Goal: Participate in discussion: Engage in conversation with other users on a specific topic

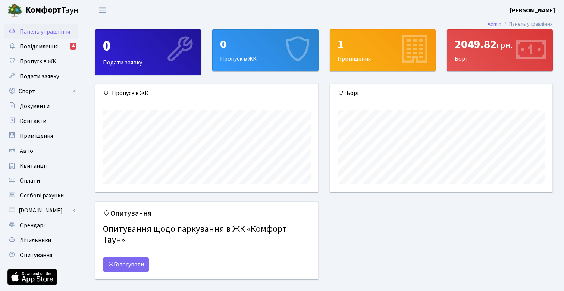
scroll to position [108, 222]
click at [56, 48] on span "Повідомлення" at bounding box center [39, 47] width 38 height 8
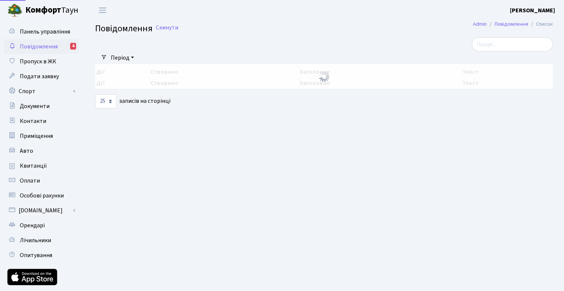
select select "25"
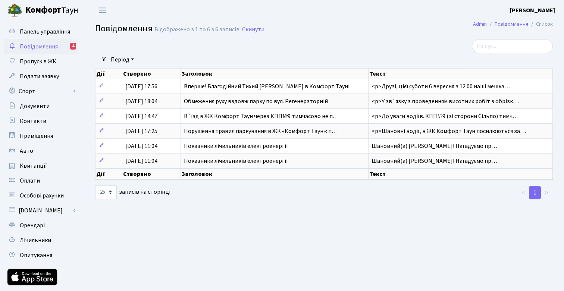
click at [37, 44] on span "Повідомлення" at bounding box center [39, 47] width 38 height 8
select select "25"
click at [50, 10] on b "Комфорт" at bounding box center [43, 10] width 36 height 12
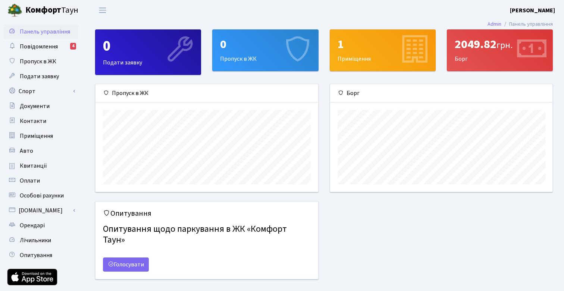
scroll to position [108, 222]
click at [40, 59] on span "Пропуск в ЖК" at bounding box center [38, 61] width 37 height 8
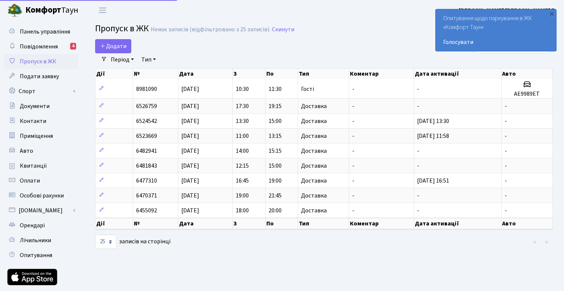
select select "25"
click at [271, 41] on div "Додати" at bounding box center [245, 46] width 301 height 14
click at [553, 15] on div "×" at bounding box center [551, 13] width 7 height 7
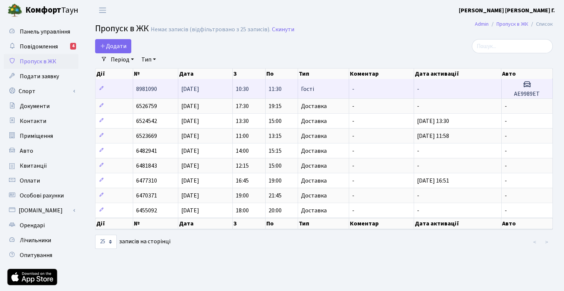
click at [496, 89] on td "-" at bounding box center [458, 88] width 88 height 19
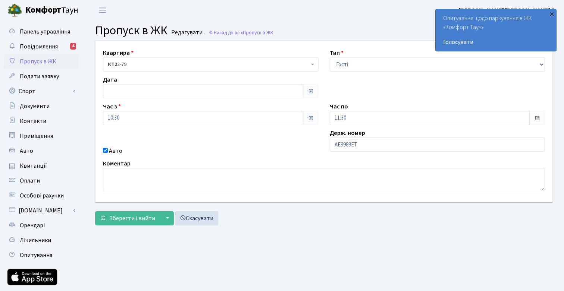
click at [549, 14] on div "×" at bounding box center [551, 13] width 7 height 7
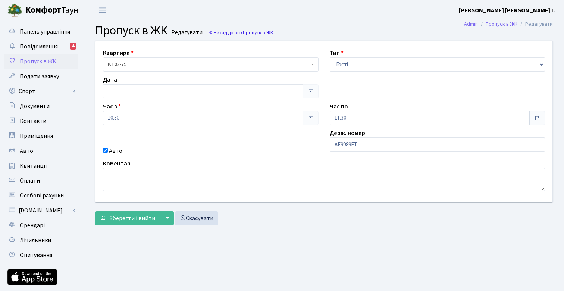
click at [229, 32] on link "Назад до всіх Пропуск в ЖК" at bounding box center [240, 32] width 65 height 7
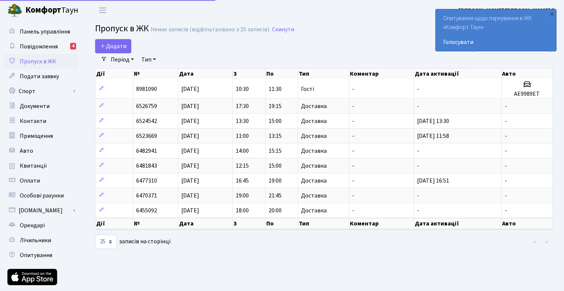
select select "25"
click at [553, 14] on div "×" at bounding box center [551, 13] width 7 height 7
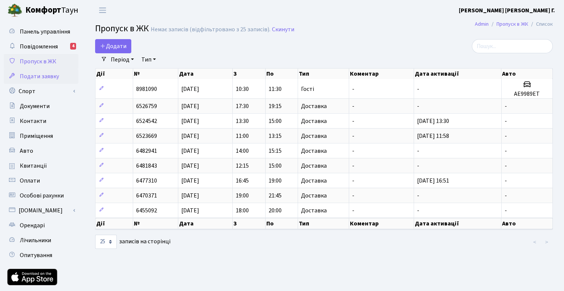
click at [35, 78] on span "Подати заявку" at bounding box center [39, 76] width 39 height 8
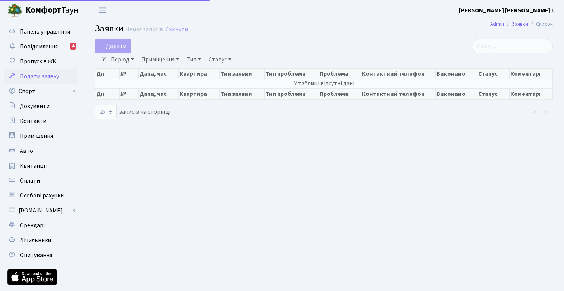
select select "25"
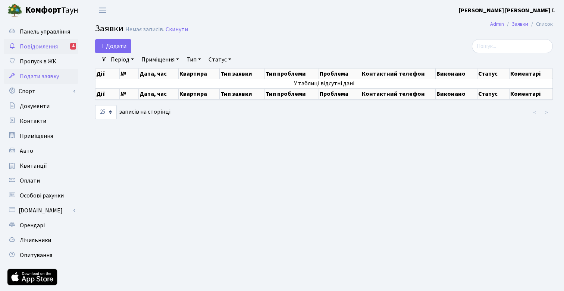
click at [44, 44] on span "Повідомлення" at bounding box center [39, 47] width 38 height 8
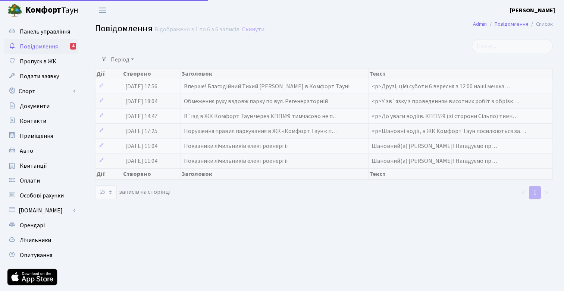
select select "25"
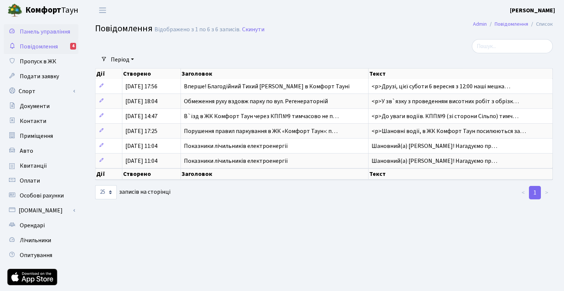
click at [43, 28] on span "Панель управління" at bounding box center [45, 32] width 50 height 8
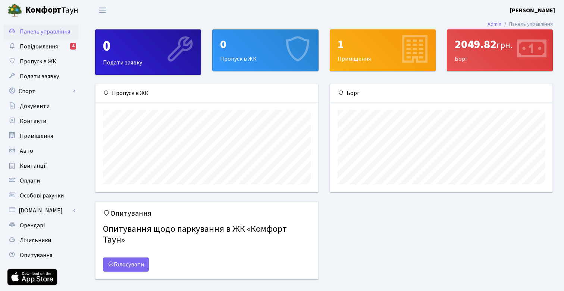
scroll to position [108, 222]
click at [226, 51] on div "0" at bounding box center [265, 44] width 90 height 14
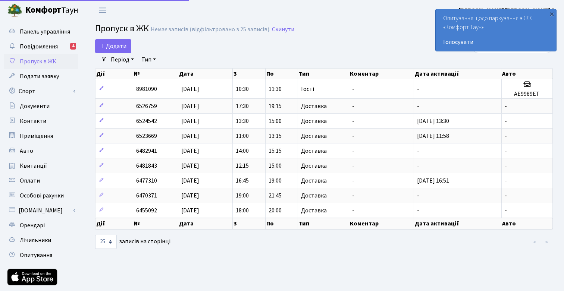
select select "25"
click at [549, 12] on div "×" at bounding box center [551, 13] width 7 height 7
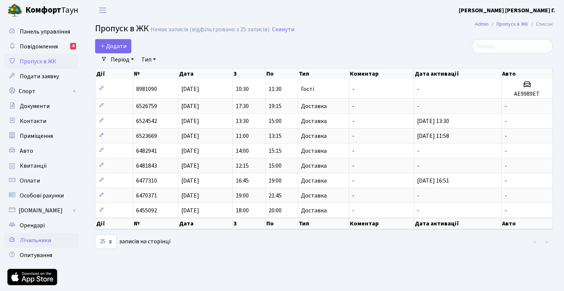
click at [40, 236] on span "Лічильники" at bounding box center [35, 240] width 31 height 8
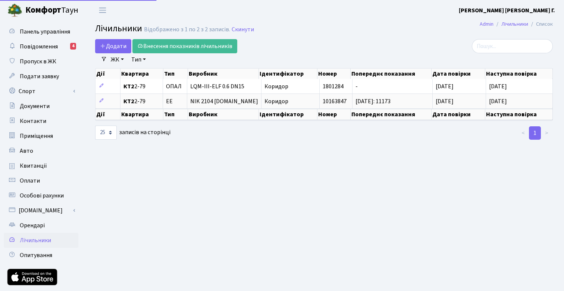
select select "25"
click at [33, 185] on link "Оплати" at bounding box center [41, 180] width 75 height 15
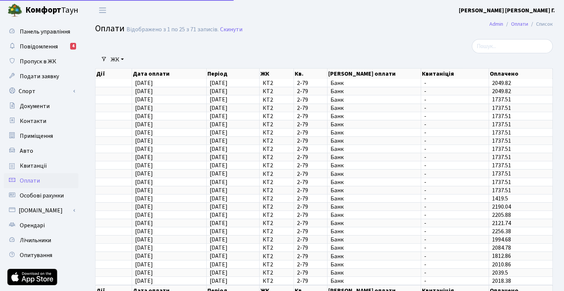
select select "25"
click at [31, 152] on span "Авто" at bounding box center [26, 151] width 13 height 8
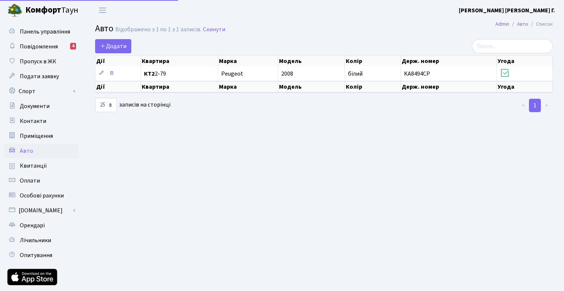
select select "25"
click at [35, 121] on span "Контакти" at bounding box center [33, 121] width 26 height 8
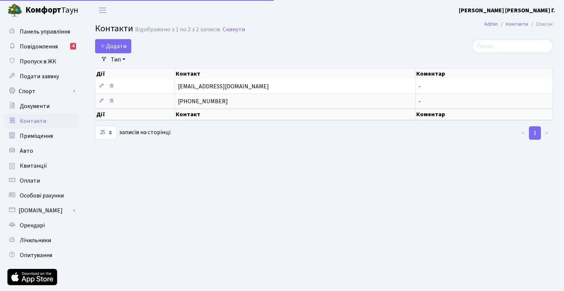
select select "25"
click at [38, 107] on span "Документи" at bounding box center [35, 106] width 30 height 8
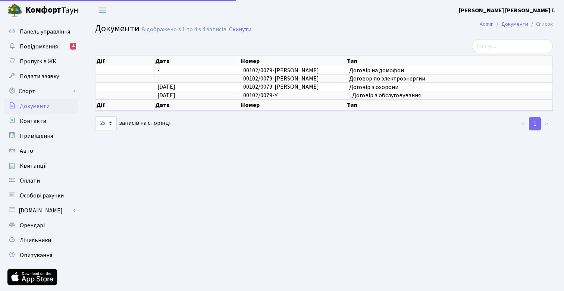
select select "25"
click at [34, 92] on link "Спорт" at bounding box center [41, 91] width 75 height 15
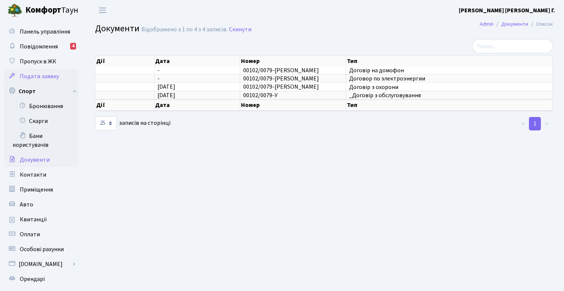
click at [35, 80] on span "Подати заявку" at bounding box center [39, 76] width 39 height 8
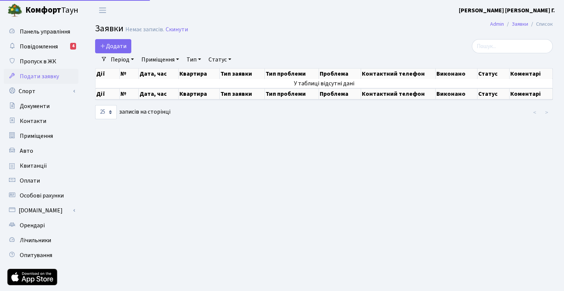
select select "25"
click at [38, 62] on span "Пропуск в ЖК" at bounding box center [38, 61] width 37 height 8
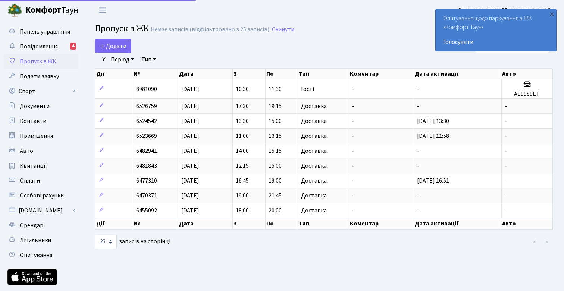
select select "25"
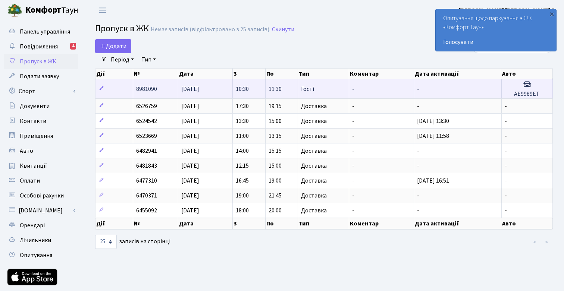
click at [395, 87] on td "-" at bounding box center [381, 88] width 65 height 19
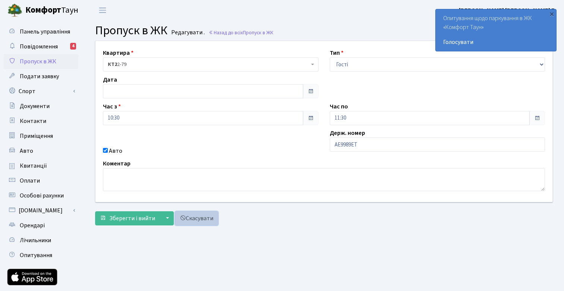
click at [188, 221] on link "Скасувати" at bounding box center [196, 218] width 43 height 14
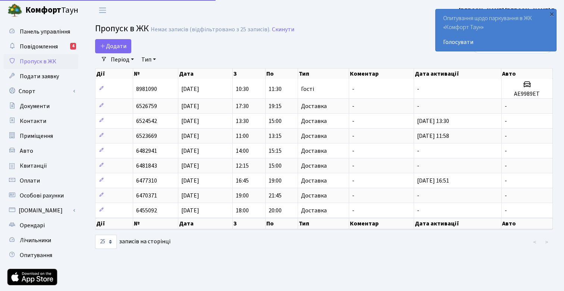
select select "25"
click at [553, 13] on div "×" at bounding box center [551, 13] width 7 height 7
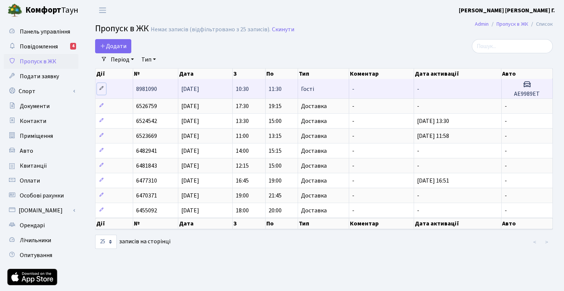
click at [101, 87] on icon at bounding box center [101, 88] width 5 height 5
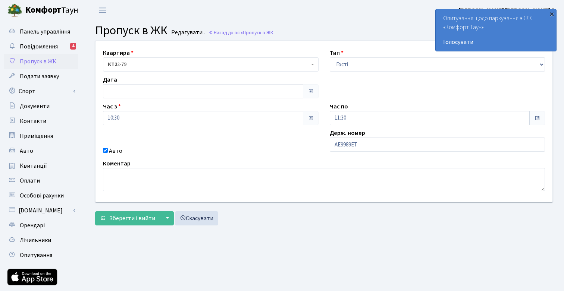
click at [552, 14] on div "×" at bounding box center [551, 13] width 7 height 7
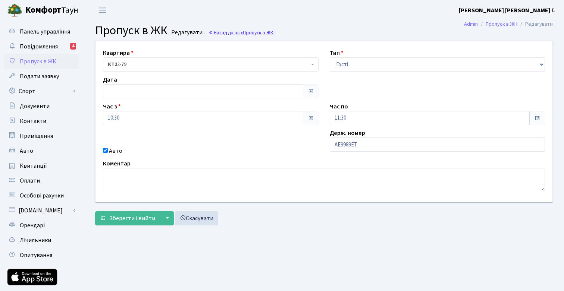
click at [249, 33] on span "Пропуск в ЖК" at bounding box center [258, 32] width 31 height 7
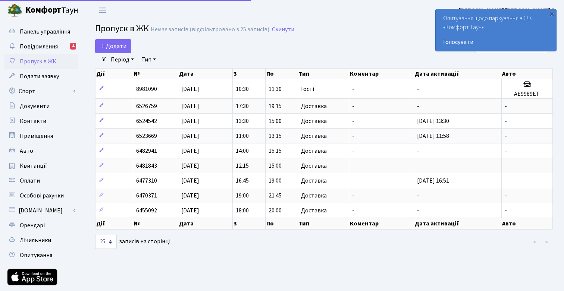
select select "25"
click at [551, 14] on div "×" at bounding box center [551, 13] width 7 height 7
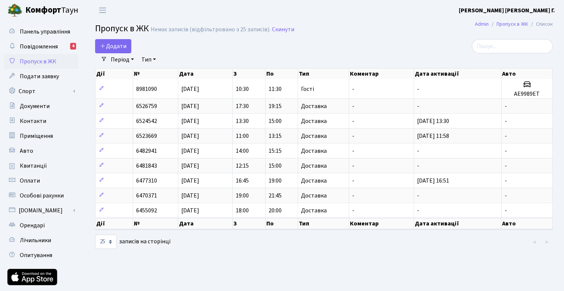
click at [538, 10] on b "[PERSON_NAME] [PERSON_NAME] Г." at bounding box center [507, 10] width 96 height 8
click at [534, 23] on link "Мій обліковий запис" at bounding box center [517, 24] width 74 height 12
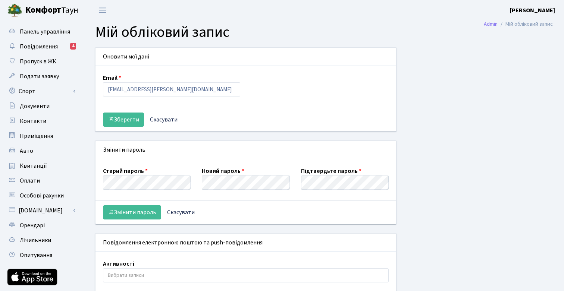
select select
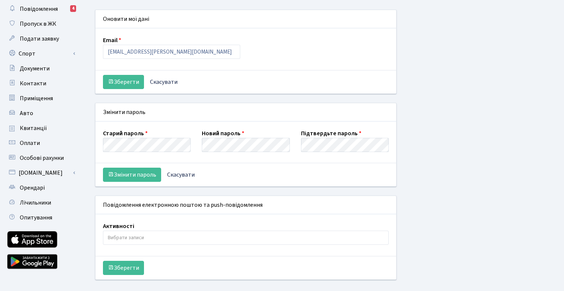
scroll to position [54, 0]
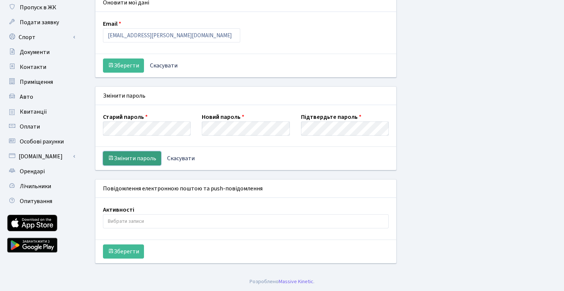
click at [138, 155] on button "Змінити пароль" at bounding box center [132, 158] width 58 height 14
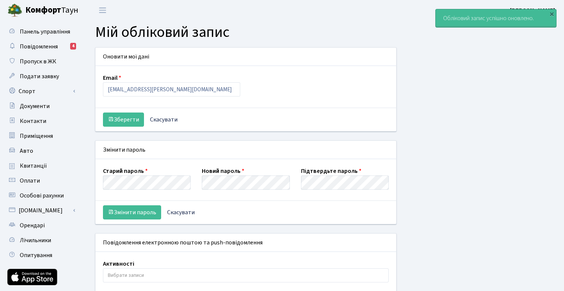
select select
click at [550, 14] on div "×" at bounding box center [551, 13] width 7 height 7
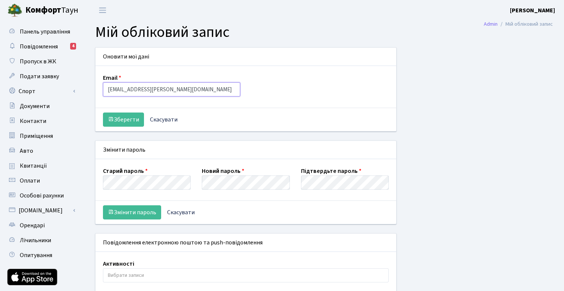
click at [189, 89] on input "skalova.julia@gmail.com" at bounding box center [171, 89] width 137 height 14
click at [197, 62] on div "Оновити мої дані" at bounding box center [245, 57] width 301 height 18
click at [69, 87] on link "Спорт" at bounding box center [41, 91] width 75 height 15
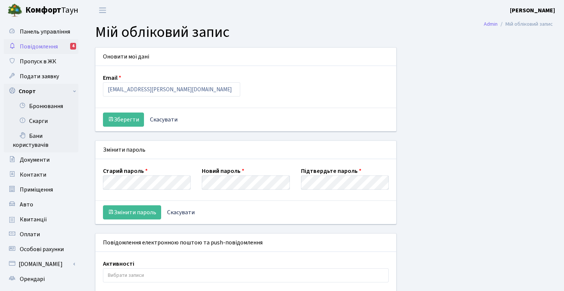
click at [48, 45] on span "Повідомлення" at bounding box center [39, 47] width 38 height 8
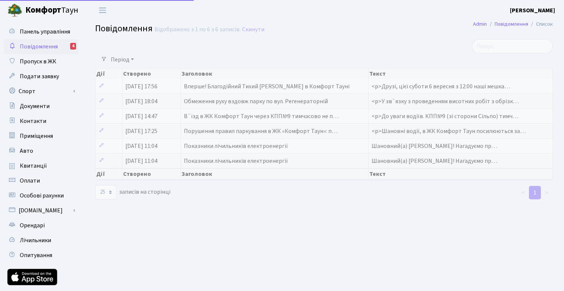
select select "25"
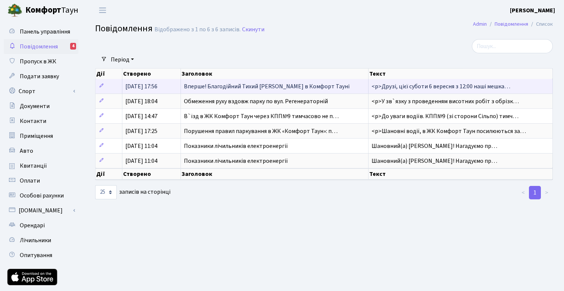
click at [244, 89] on span "Вперше! Благодійний Тихий [PERSON_NAME] в Комфорт Тауні" at bounding box center [267, 86] width 166 height 8
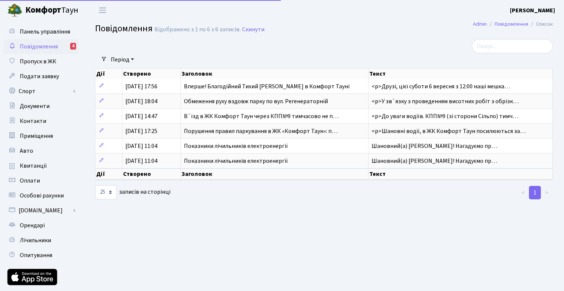
select select "25"
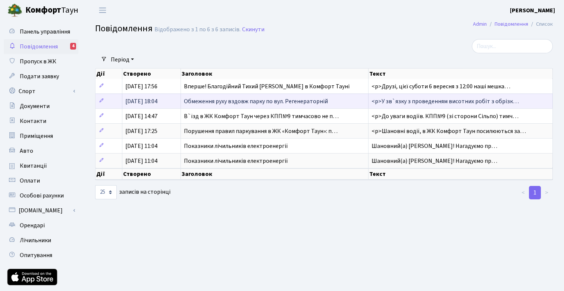
click at [248, 107] on td "Обмеження руху вздовж парку по вул. Регенераторній" at bounding box center [275, 101] width 188 height 15
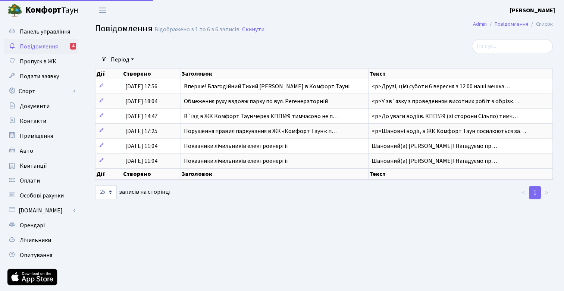
select select "25"
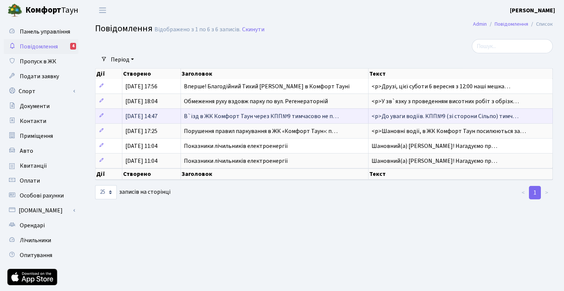
click at [242, 121] on td "В`їзд в ЖК Комфорт Таун через КПП№9 тимчасово не п…" at bounding box center [275, 116] width 188 height 15
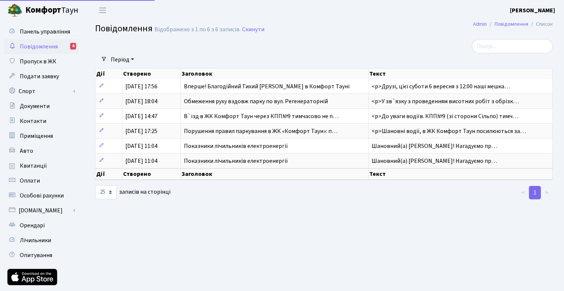
select select "25"
click at [50, 45] on span "Повідомлення" at bounding box center [39, 47] width 38 height 8
select select "25"
click at [251, 31] on link "Скинути" at bounding box center [253, 29] width 22 height 7
select select "25"
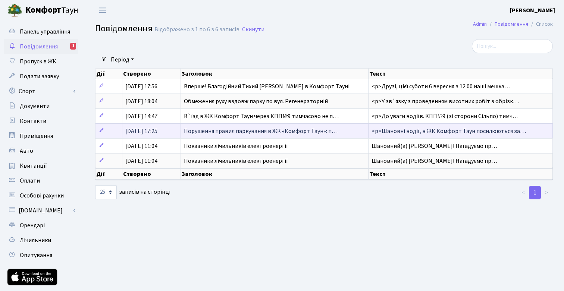
click at [205, 131] on span "Порушення правил паркування в ЖК «Комфорт Таун»: п…" at bounding box center [261, 131] width 154 height 8
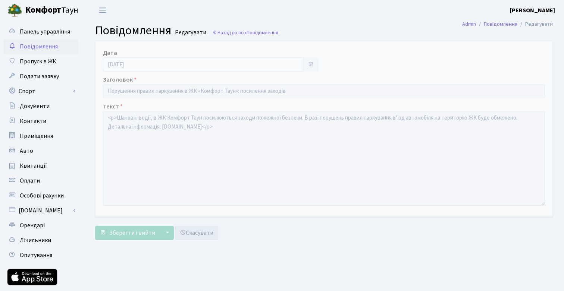
click at [43, 45] on span "Повідомлення" at bounding box center [39, 47] width 38 height 8
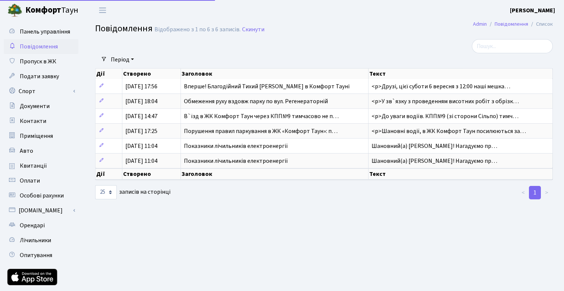
select select "25"
click at [34, 33] on span "Панель управління" at bounding box center [45, 32] width 50 height 8
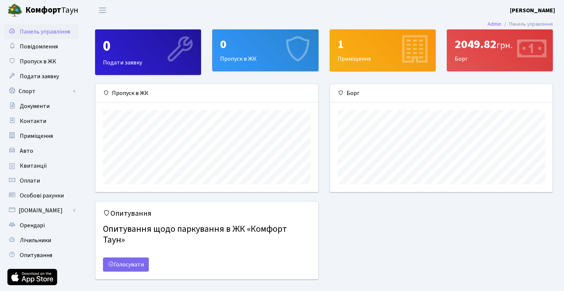
scroll to position [108, 222]
drag, startPoint x: 489, startPoint y: 52, endPoint x: 411, endPoint y: 70, distance: 80.4
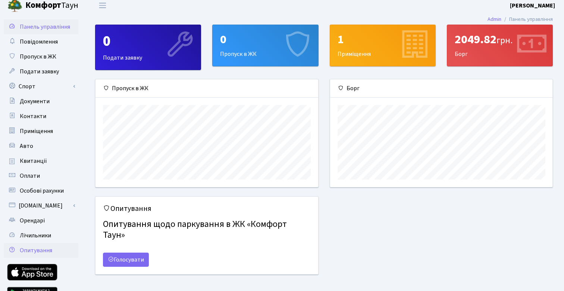
scroll to position [0, 0]
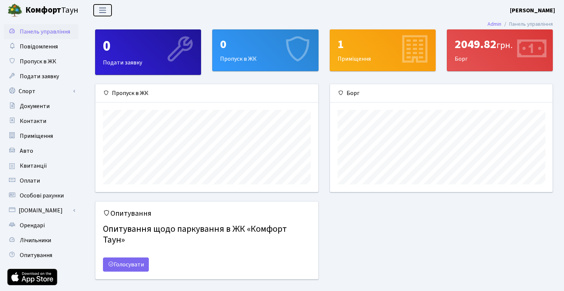
click at [108, 9] on span "Переключити навігацію" at bounding box center [102, 10] width 11 height 9
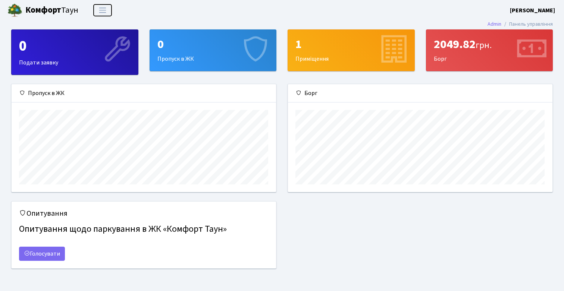
scroll to position [108, 264]
click at [104, 8] on span "Переключити навігацію" at bounding box center [102, 10] width 11 height 9
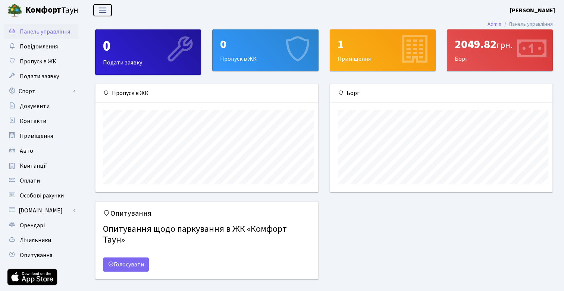
scroll to position [372787, 372672]
click at [491, 24] on link "Admin" at bounding box center [494, 24] width 14 height 8
click at [41, 135] on span "Приміщення" at bounding box center [36, 136] width 33 height 8
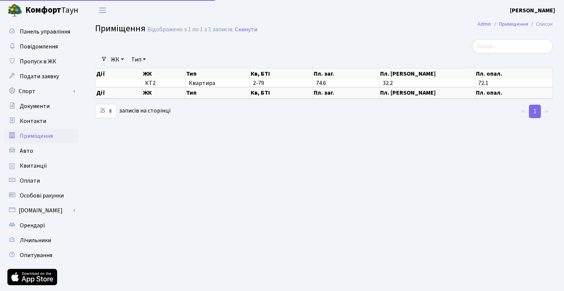
select select "25"
click at [40, 120] on span "Контакти" at bounding box center [33, 121] width 26 height 8
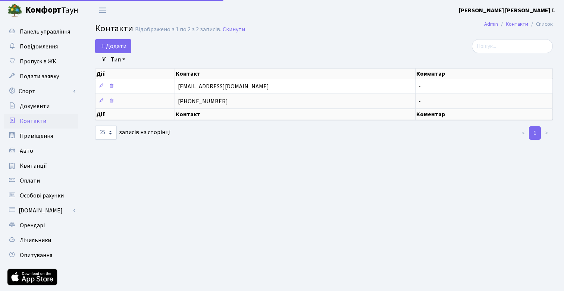
select select "25"
click at [36, 107] on span "Документи" at bounding box center [35, 106] width 30 height 8
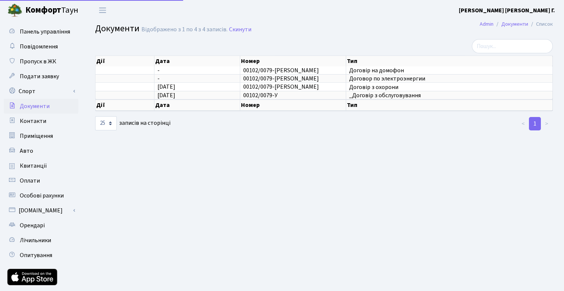
select select "25"
click at [45, 76] on span "Подати заявку" at bounding box center [39, 76] width 39 height 8
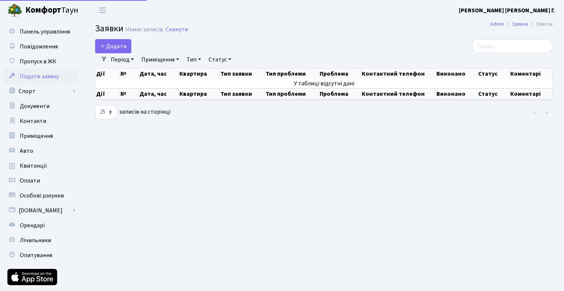
select select "25"
click at [41, 63] on span "Пропуск в ЖК" at bounding box center [38, 61] width 37 height 8
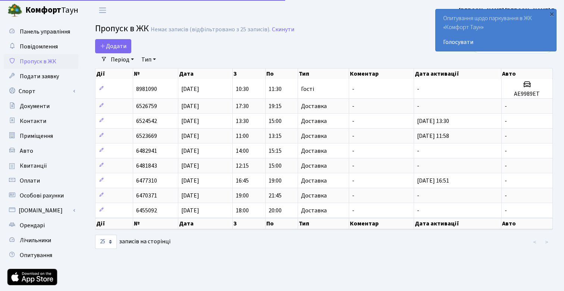
select select "25"
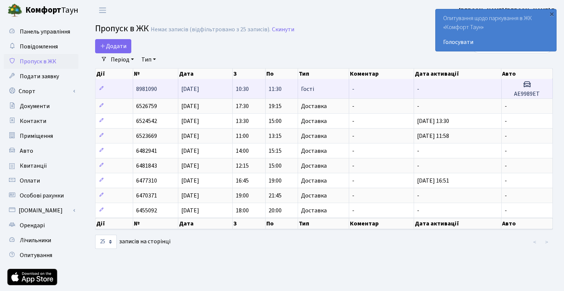
click at [352, 89] on span "-" at bounding box center [353, 89] width 2 height 8
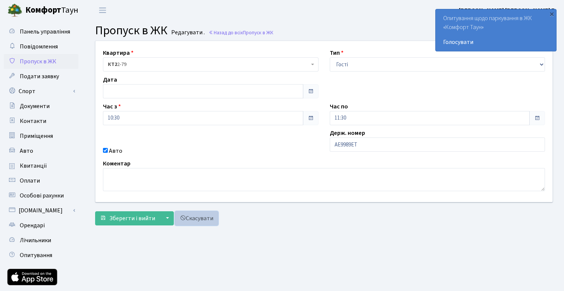
click at [191, 217] on link "Скасувати" at bounding box center [196, 218] width 43 height 14
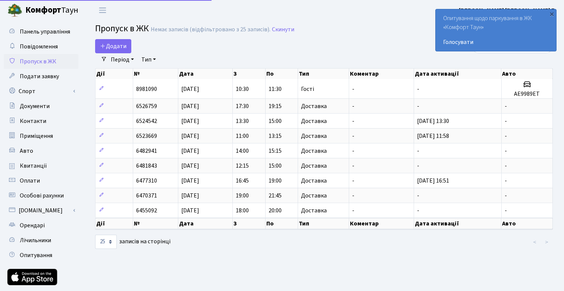
select select "25"
click at [465, 45] on link "Голосувати" at bounding box center [496, 42] width 106 height 9
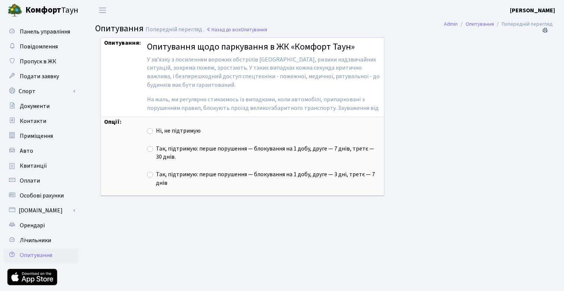
click at [263, 148] on label "Так, підтримую: перше порушення — блокування на 1 добу, друге — 7 днів, третє —…" at bounding box center [268, 153] width 225 height 17
click at [161, 148] on input "Так, підтримую: перше порушення — блокування на 1 добу, друге — 7 днів, третє —…" at bounding box center [158, 147] width 5 height 5
radio input "true"
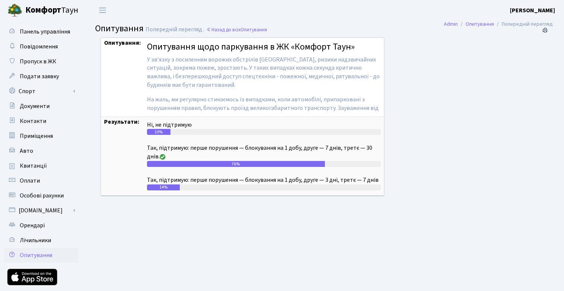
click at [42, 257] on span "Опитування" at bounding box center [36, 255] width 32 height 8
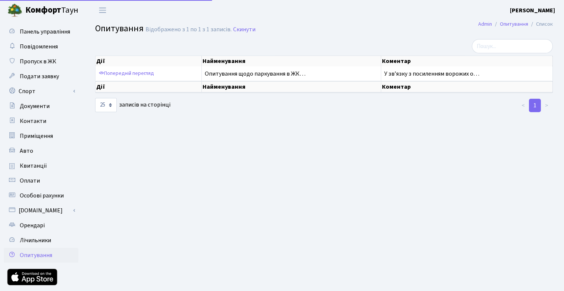
select select "25"
click at [535, 7] on b "[PERSON_NAME]" at bounding box center [532, 10] width 45 height 8
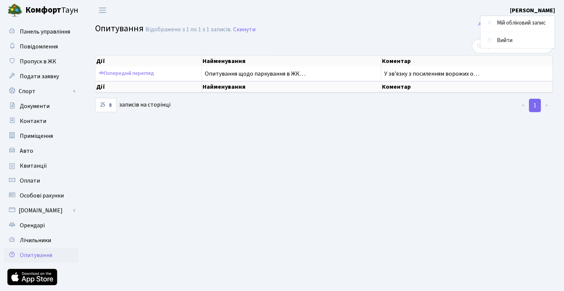
click at [366, 21] on main "Admin Опитування Список Опитування Відображено з 1 по 1 з 1 записів. Скинути Ді…" at bounding box center [324, 169] width 480 height 296
